Goal: Task Accomplishment & Management: Complete application form

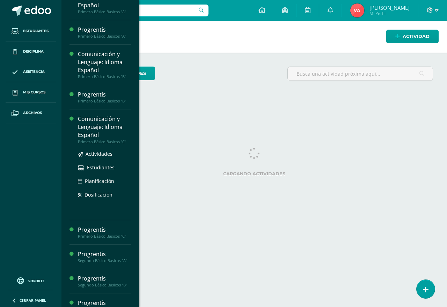
click at [102, 129] on div "Comunicación y Lenguaje: Idioma Español" at bounding box center [104, 127] width 53 height 24
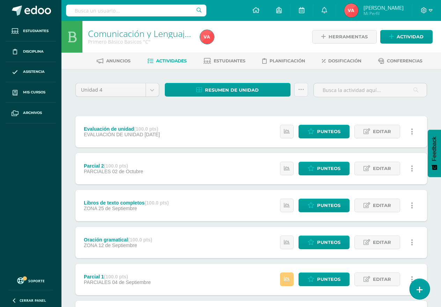
click at [420, 290] on icon at bounding box center [419, 290] width 6 height 8
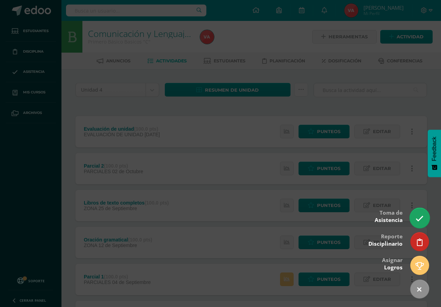
click at [416, 219] on icon at bounding box center [419, 219] width 8 height 8
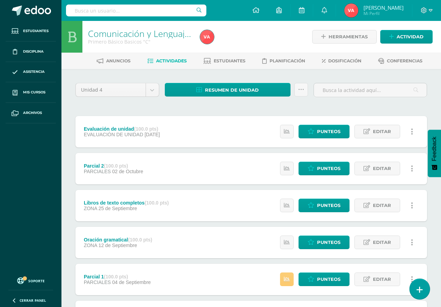
click at [419, 286] on link at bounding box center [419, 289] width 20 height 20
click at [418, 291] on icon at bounding box center [419, 290] width 6 height 8
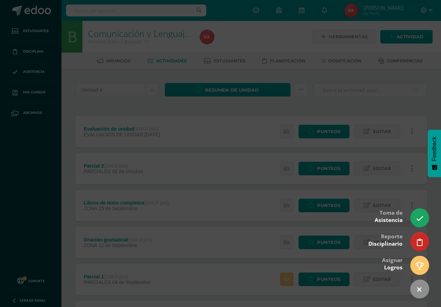
scroll to position [182, 0]
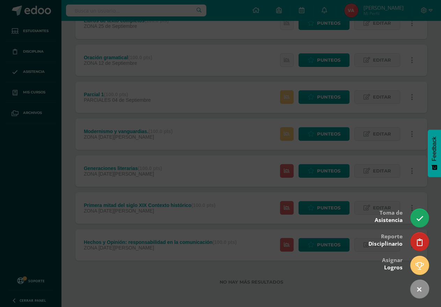
click at [332, 289] on div at bounding box center [220, 153] width 441 height 307
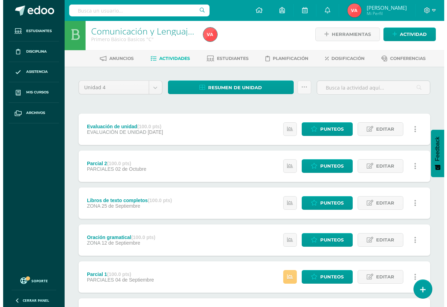
scroll to position [0, 0]
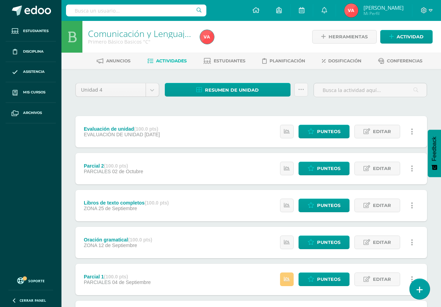
click at [418, 289] on icon at bounding box center [419, 290] width 6 height 8
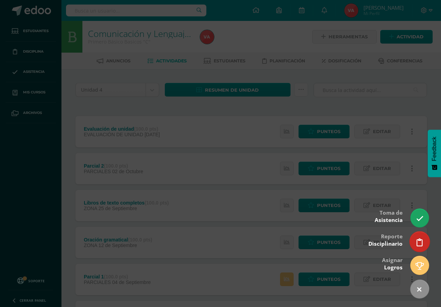
click at [414, 244] on link at bounding box center [419, 242] width 20 height 20
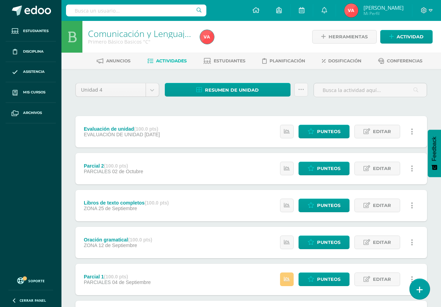
click at [417, 295] on link at bounding box center [419, 289] width 20 height 20
click at [417, 294] on link at bounding box center [419, 289] width 20 height 20
click at [420, 285] on link at bounding box center [419, 289] width 20 height 20
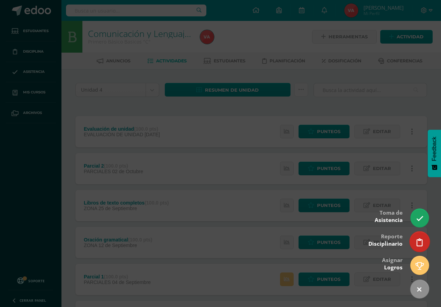
click at [417, 239] on icon at bounding box center [419, 243] width 6 height 8
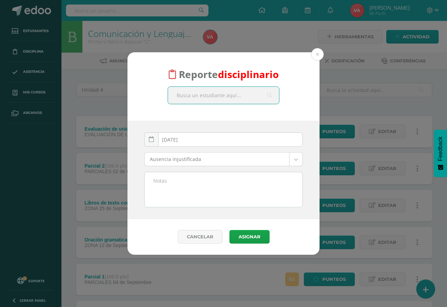
click at [220, 97] on input "text" at bounding box center [223, 95] width 111 height 17
type input "[PERSON_NAME]"
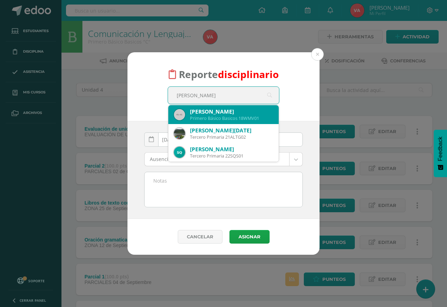
click at [237, 114] on div "[PERSON_NAME]" at bounding box center [231, 111] width 83 height 7
click at [237, 114] on div "Reporte disciplinario [PERSON_NAME] [PERSON_NAME] Primero Básico Basicos 18WMV0…" at bounding box center [223, 86] width 192 height 69
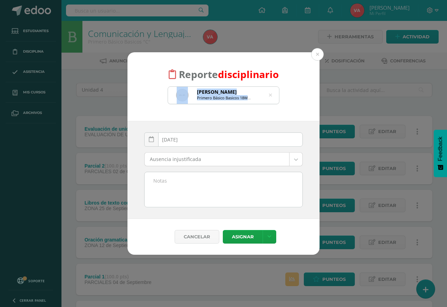
click at [297, 158] on body "Reporte disciplinario [PERSON_NAME] Primero Básico Basicos 18WMV01 [PERSON_NAME…" at bounding box center [223, 245] width 447 height 490
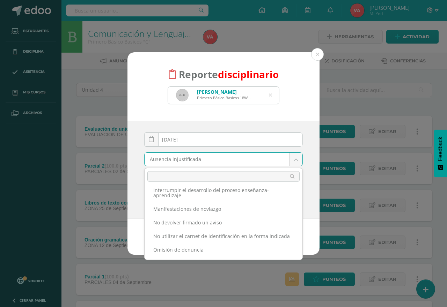
scroll to position [173, 0]
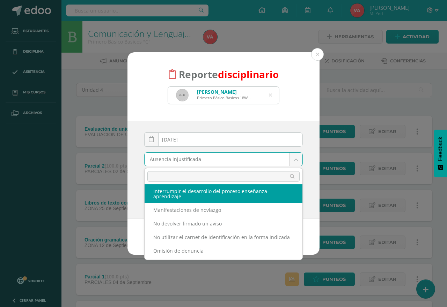
select select "62"
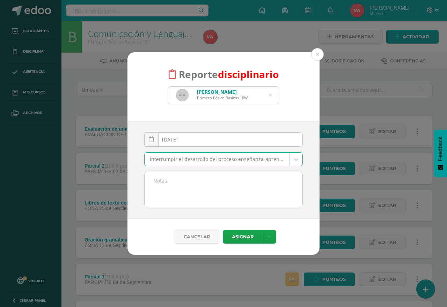
click at [185, 190] on textarea at bounding box center [223, 189] width 158 height 35
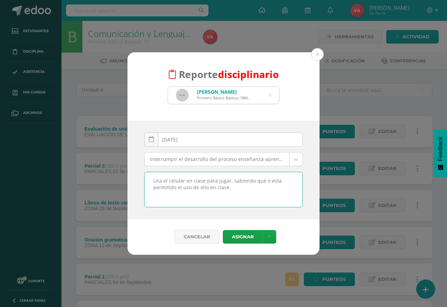
click at [173, 182] on textarea "Usa el celular en clase para jugar, sabiendo que o esta permitido el uso de ell…" at bounding box center [223, 189] width 158 height 35
click at [268, 182] on textarea "Usa el célular en clase para jugar, sabiendo que o esta permitido el uso de ell…" at bounding box center [223, 189] width 158 height 35
click at [283, 181] on textarea "Usa el célular en clase para jugar, sabiendo que no esta permitido el uso de el…" at bounding box center [223, 189] width 158 height 35
click at [289, 188] on textarea "Usa el célular en clase para jugar, sabiendo que no esta permitido el uso de el…" at bounding box center [223, 189] width 158 height 35
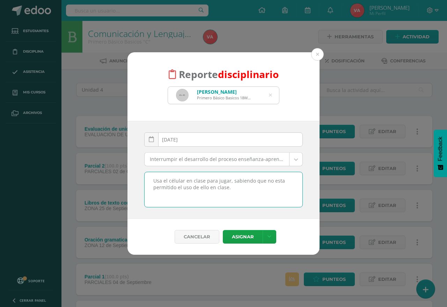
click at [291, 180] on textarea "Usa el célular en clase para jugar, sabiendo que no esta permitido el uso de el…" at bounding box center [223, 189] width 158 height 35
drag, startPoint x: 246, startPoint y: 193, endPoint x: 151, endPoint y: 182, distance: 94.9
click at [151, 182] on textarea "Usa el célular en clase para jugar, sabiendo que no está permitido el uso de el…" at bounding box center [223, 189] width 158 height 35
click at [251, 202] on textarea "Usa el célular en clase para jugar, sabiendo que no está permitido el uso de el…" at bounding box center [223, 189] width 158 height 35
type textarea "Usa el célular en clase para jugar, sabiendo que no está permitido el uso de el…"
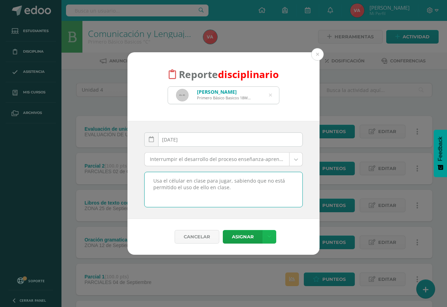
click at [269, 237] on icon at bounding box center [269, 237] width 4 height 6
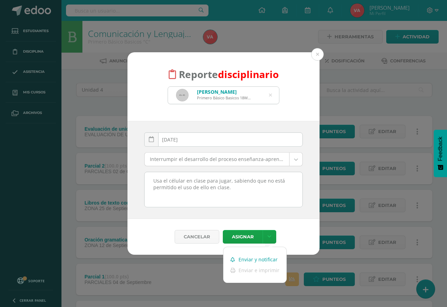
click at [264, 260] on link "Enviar y notificar" at bounding box center [254, 259] width 63 height 11
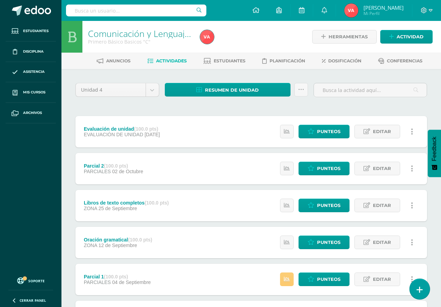
click at [419, 292] on icon at bounding box center [419, 290] width 6 height 8
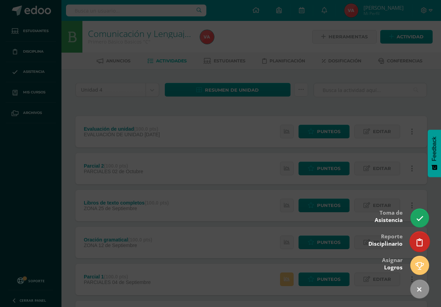
click at [420, 248] on link at bounding box center [419, 242] width 20 height 20
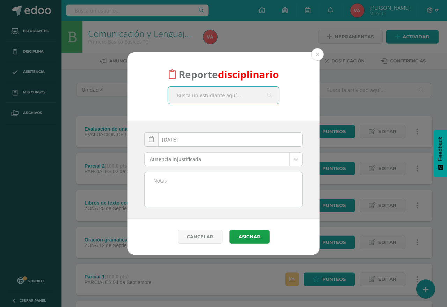
click at [202, 94] on input "text" at bounding box center [223, 95] width 111 height 17
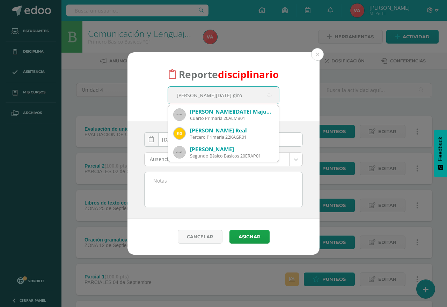
type input "Ana lucia giron"
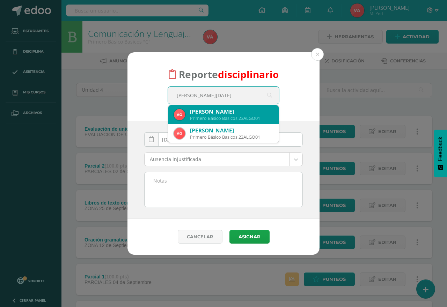
click at [245, 118] on div "Primero Básico Basicos 23ALGO01" at bounding box center [231, 118] width 83 height 6
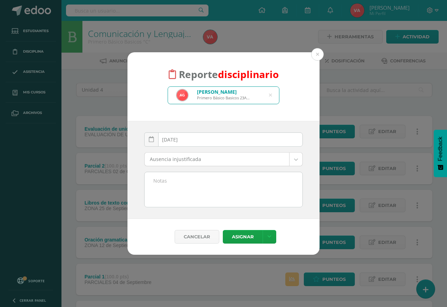
click at [295, 160] on body "Reporte disciplinario Ana LucÍa Girón Ozuna Primero Básico Basicos 23ALGO01 Ana…" at bounding box center [223, 245] width 447 height 490
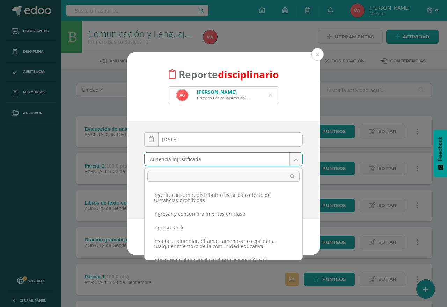
scroll to position [140, 0]
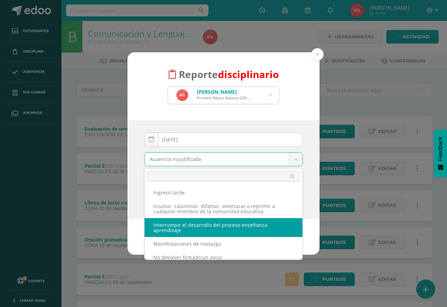
select select "62"
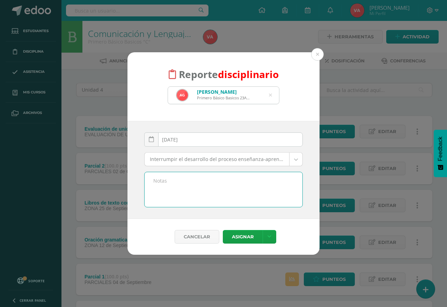
paste textarea "Usa el célular en clase para jugar, sabiendo que no está permitido el uso de el…"
click at [231, 181] on textarea "Usa el célular en clase para jugar, sabiendo que no está permitido el uso de el…" at bounding box center [223, 189] width 158 height 35
click at [247, 189] on textarea "Usa el célular en clase para chatear, sabiendo que no está permitido el uso de …" at bounding box center [223, 189] width 158 height 35
type textarea "Usa el célular en clase para chatear, sabiendo que no está permitido el uso de …"
click at [270, 237] on link at bounding box center [269, 237] width 14 height 14
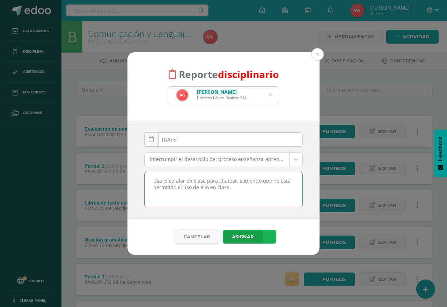
click at [270, 237] on link at bounding box center [269, 237] width 14 height 14
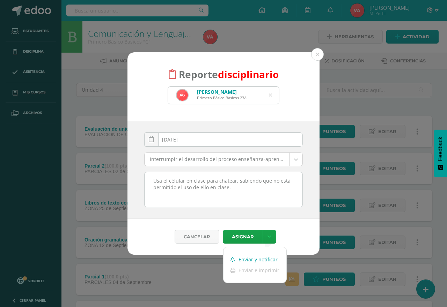
click at [252, 261] on link "Enviar y notificar" at bounding box center [254, 259] width 63 height 11
